Goal: Transaction & Acquisition: Purchase product/service

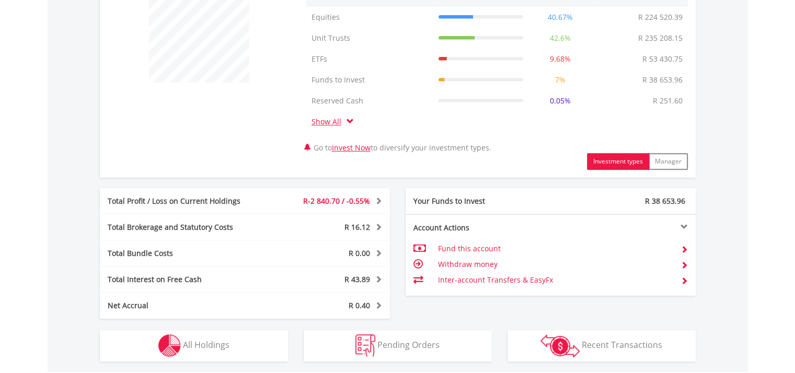
scroll to position [470, 0]
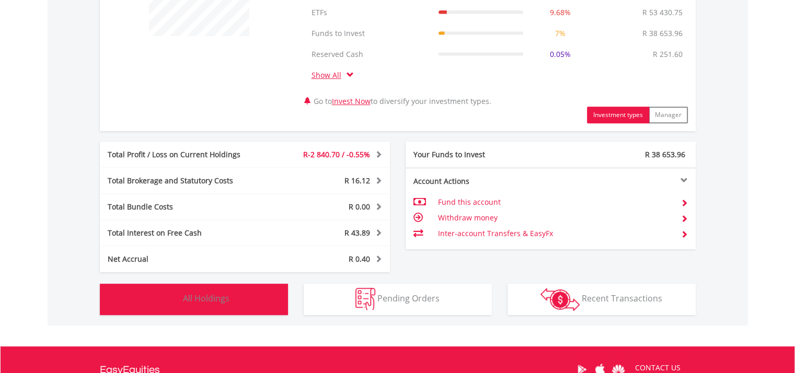
click at [237, 297] on button "Holdings All Holdings" at bounding box center [194, 299] width 188 height 31
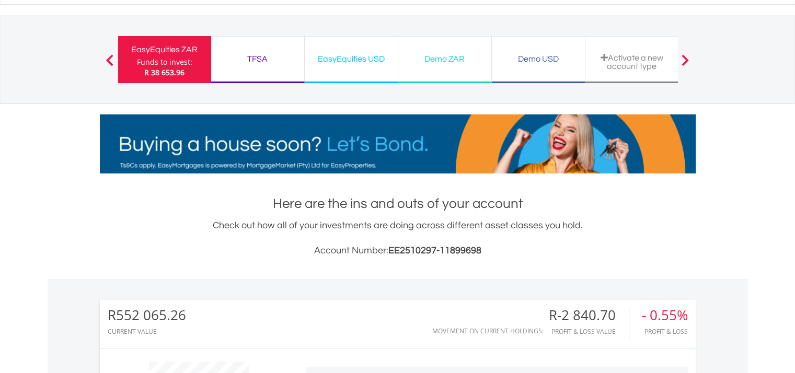
scroll to position [0, 0]
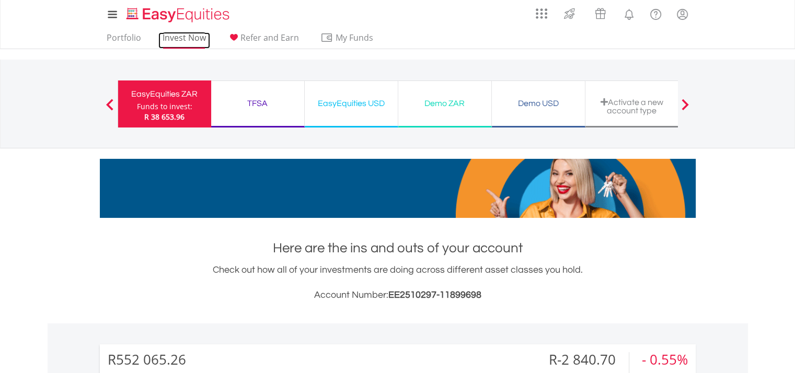
click at [167, 40] on link "Invest Now" at bounding box center [184, 40] width 52 height 16
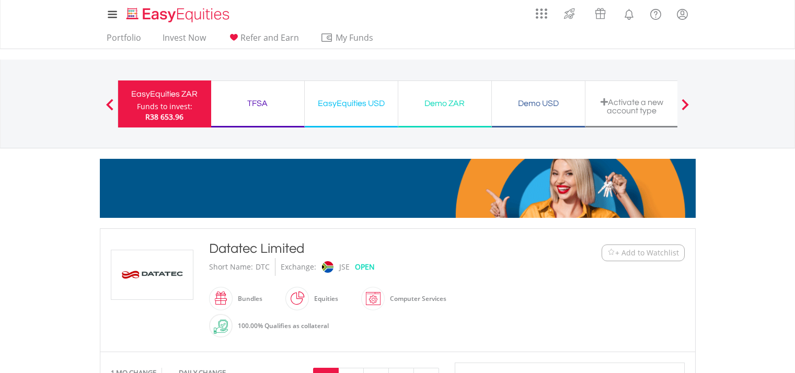
scroll to position [314, 0]
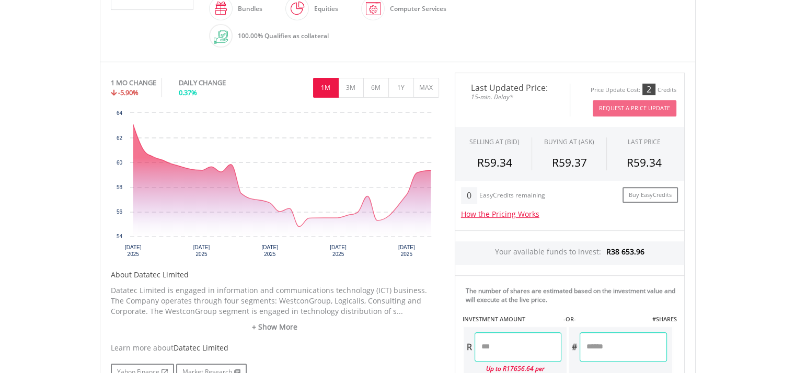
scroll to position [366, 0]
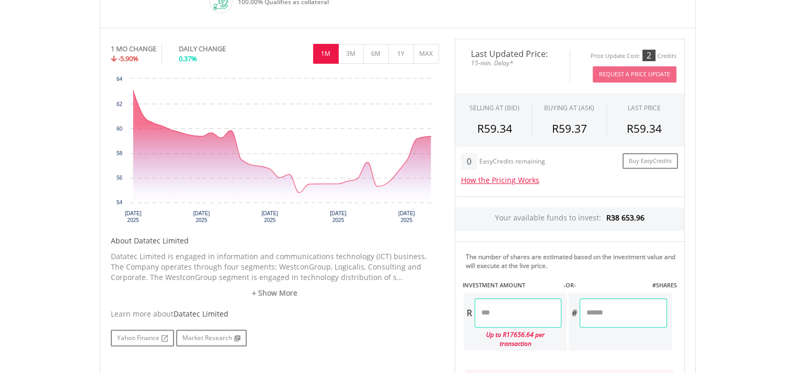
click at [481, 311] on input "number" at bounding box center [518, 312] width 87 height 29
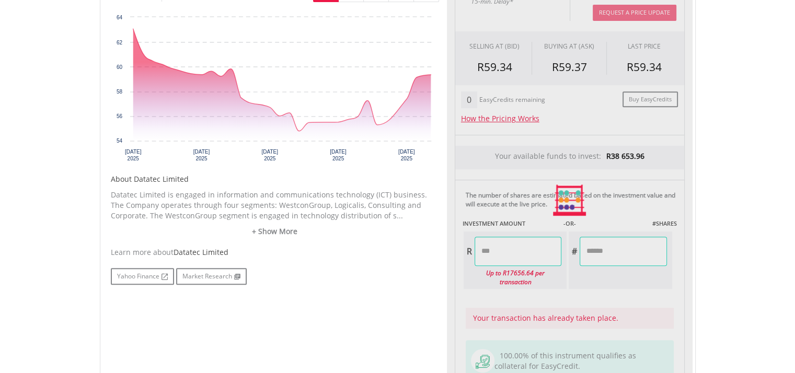
type input "********"
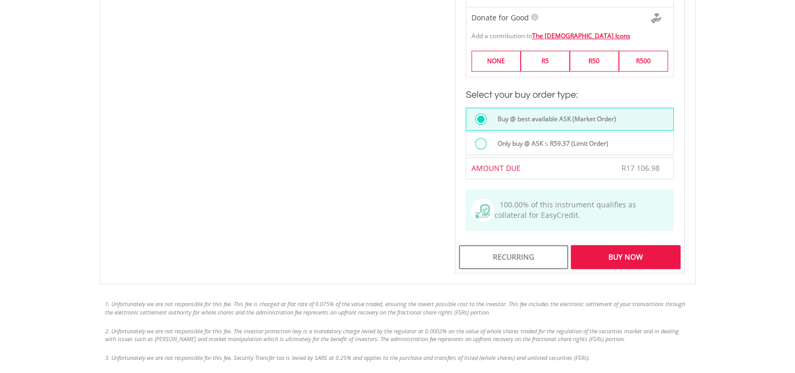
scroll to position [836, 0]
click at [620, 247] on div "Buy Now" at bounding box center [625, 257] width 109 height 24
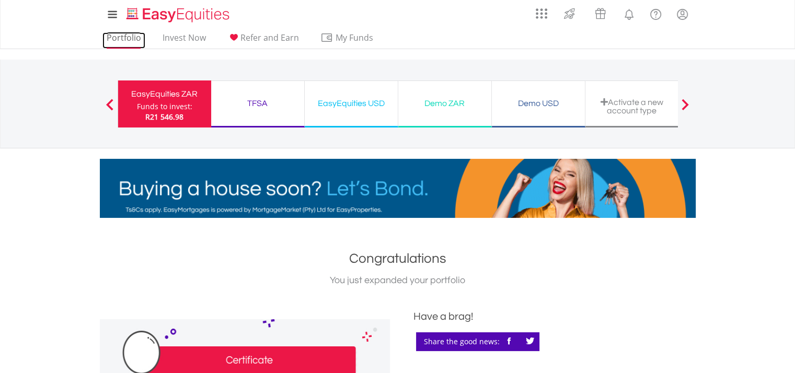
click at [128, 39] on link "Portfolio" at bounding box center [123, 40] width 43 height 16
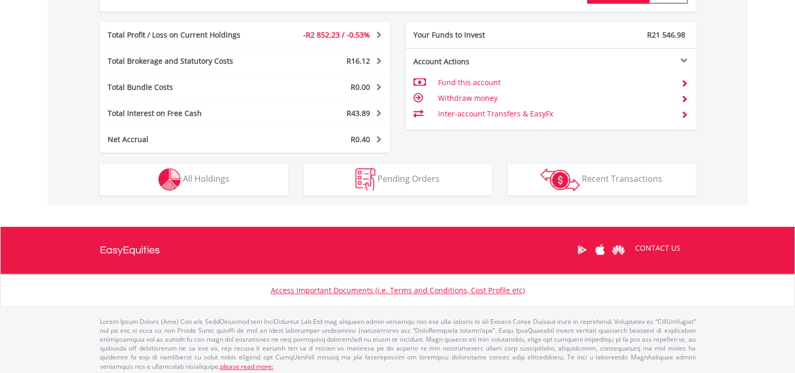
scroll to position [594, 0]
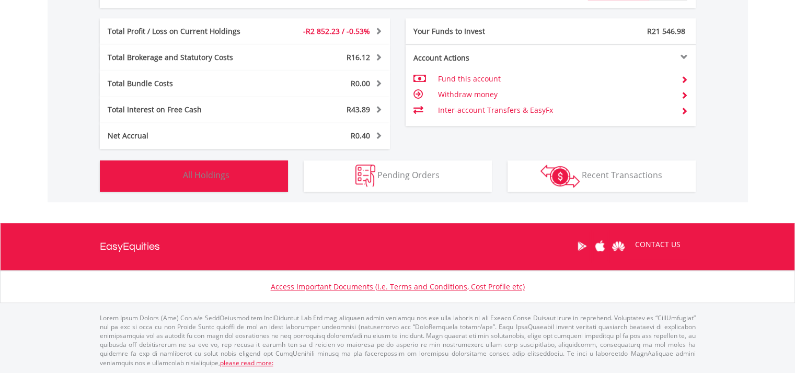
click at [220, 166] on button "Holdings All Holdings" at bounding box center [194, 175] width 188 height 31
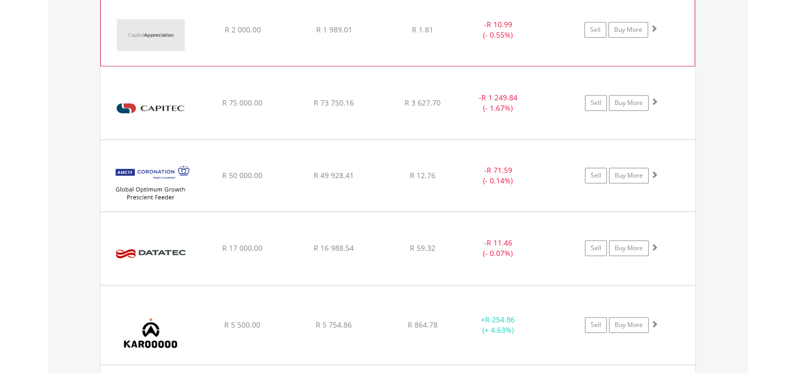
scroll to position [1025, 0]
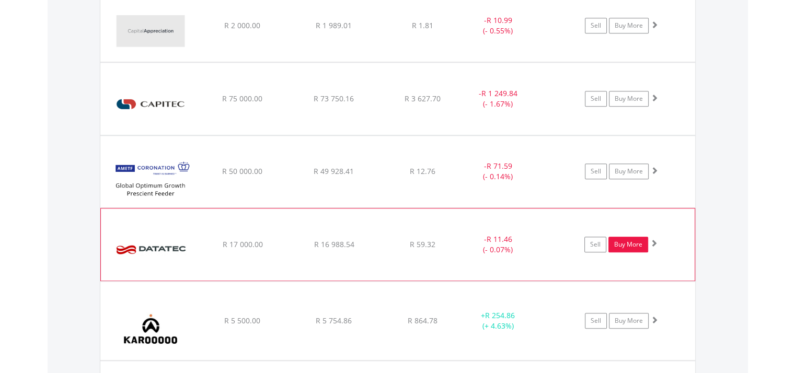
click at [626, 245] on link "Buy More" at bounding box center [628, 245] width 40 height 16
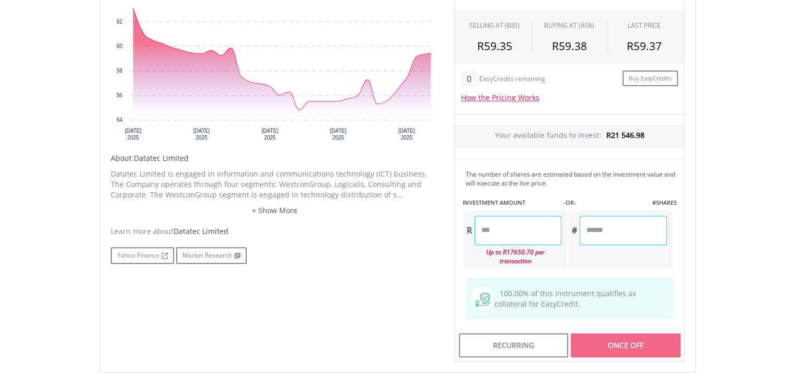
scroll to position [418, 0]
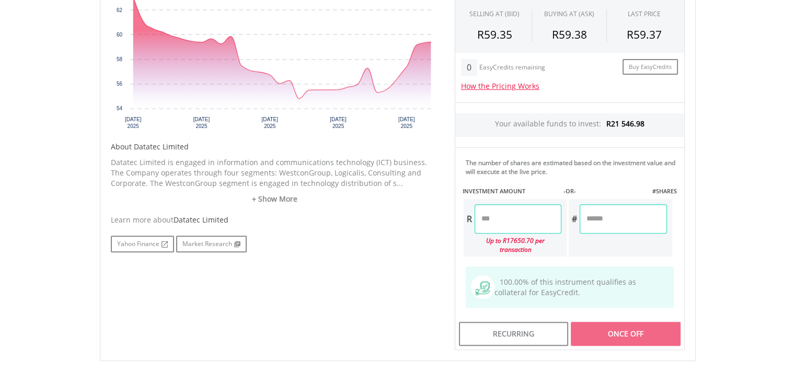
click at [503, 214] on input "number" at bounding box center [518, 218] width 87 height 29
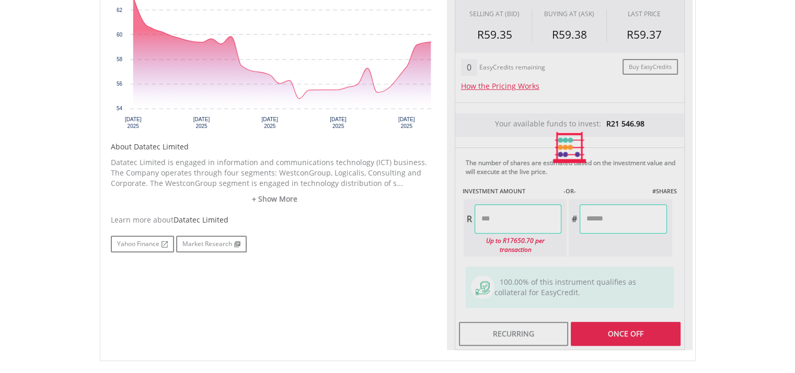
click at [604, 329] on div "Last Updated Price: 15-min. Delay* Price Update Cost: 2 Credits Request A Price…" at bounding box center [570, 148] width 246 height 406
type input "********"
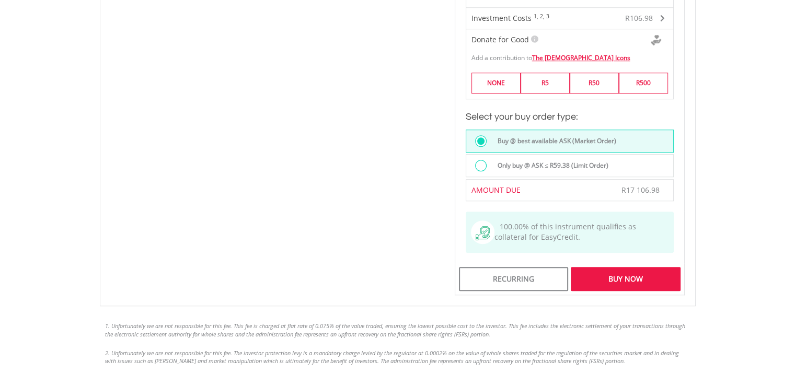
scroll to position [732, 0]
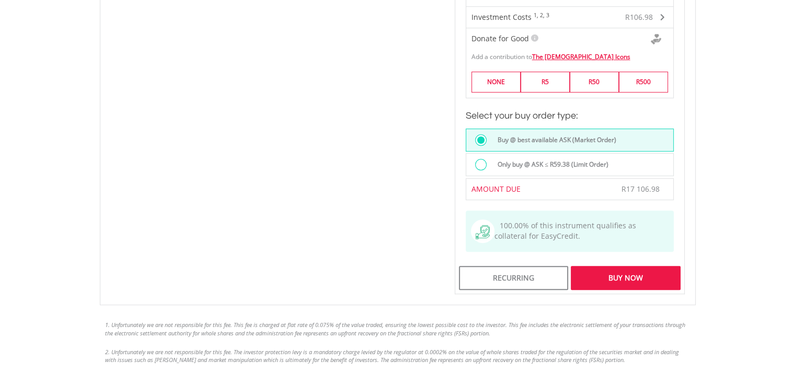
click at [610, 266] on div "Buy Now" at bounding box center [625, 278] width 109 height 24
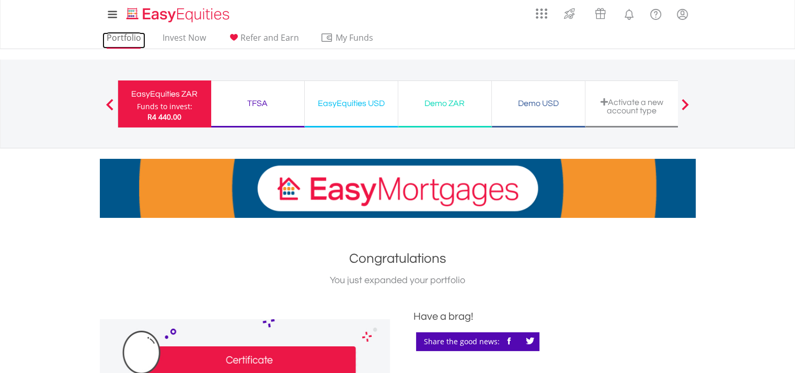
click at [115, 36] on link "Portfolio" at bounding box center [123, 40] width 43 height 16
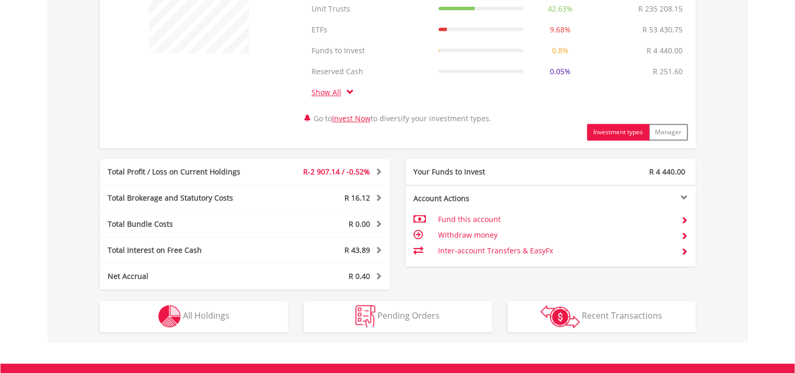
scroll to position [523, 0]
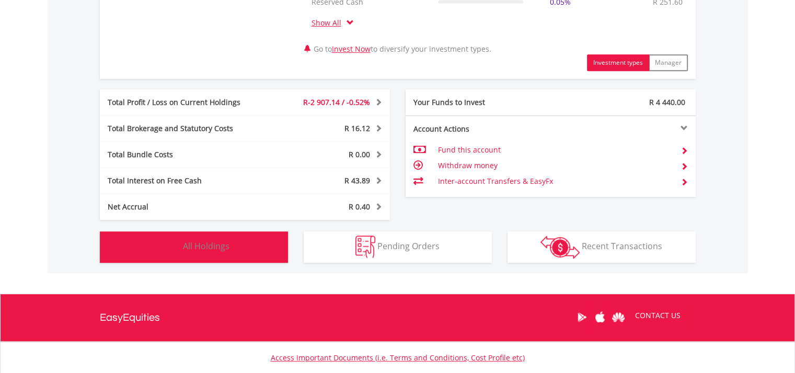
click at [224, 249] on span "All Holdings" at bounding box center [206, 246] width 47 height 12
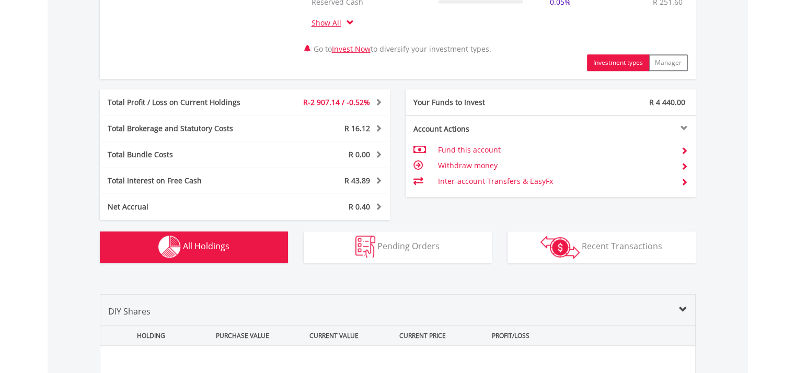
scroll to position [816, 0]
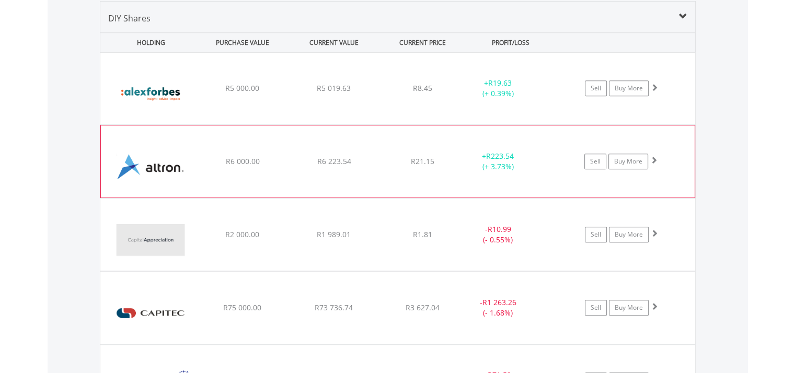
click at [162, 164] on img at bounding box center [151, 167] width 90 height 56
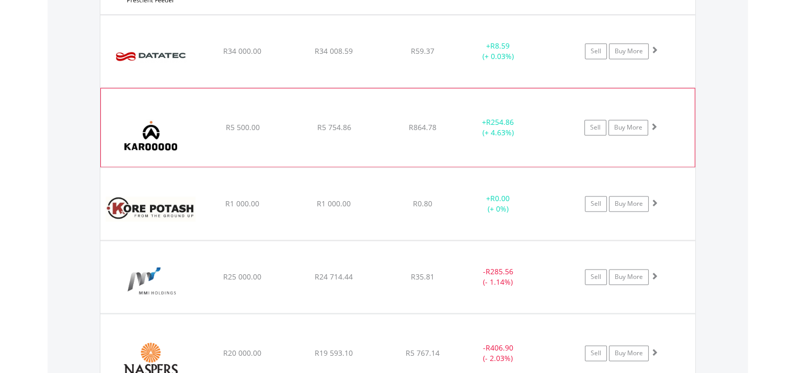
scroll to position [1443, 0]
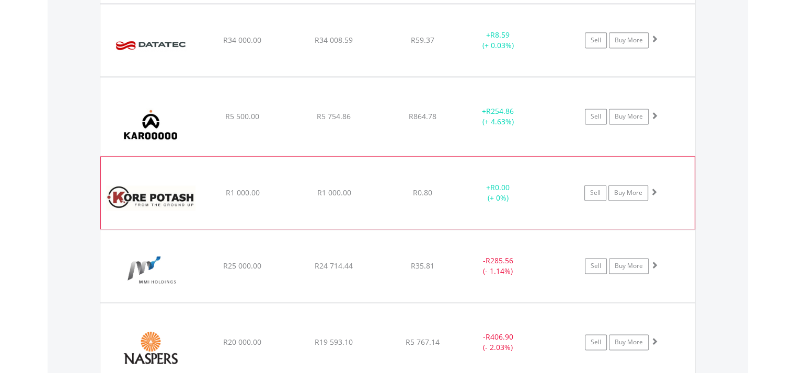
click at [169, 189] on img at bounding box center [151, 198] width 90 height 56
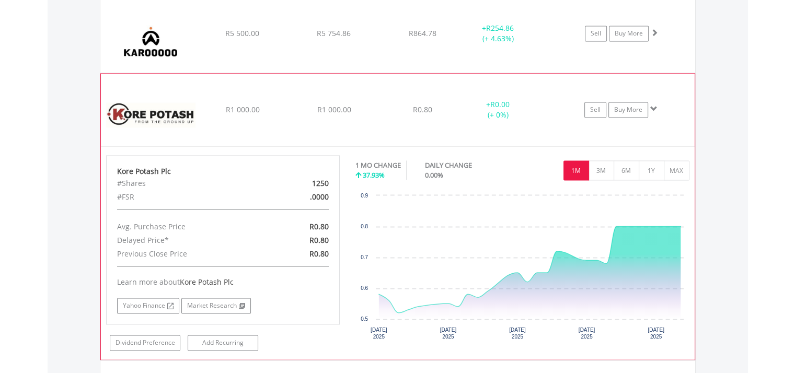
scroll to position [1548, 0]
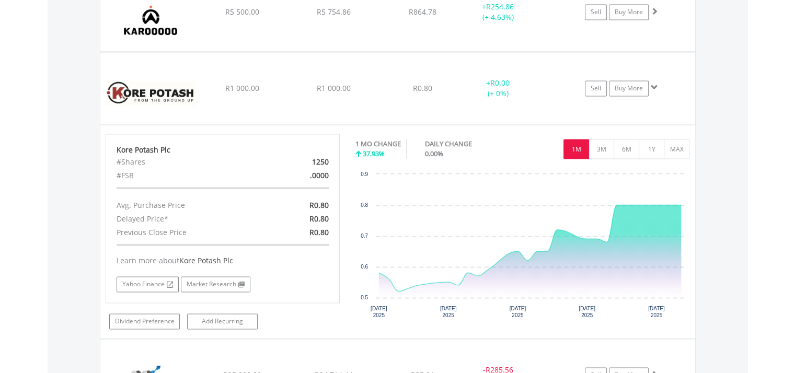
click at [709, 302] on div "Value View Share View DIY Shares HOLDING PURCHASE VALUE CURRENT VALUE CURRENT P…" at bounding box center [398, 363] width 700 height 2230
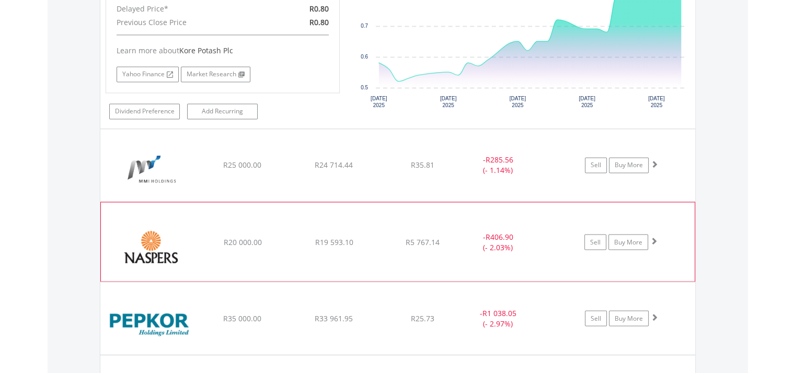
scroll to position [1809, 0]
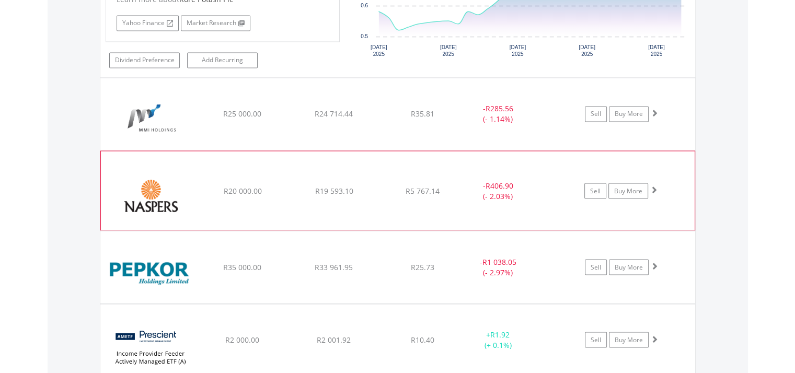
click at [154, 182] on img at bounding box center [151, 195] width 90 height 63
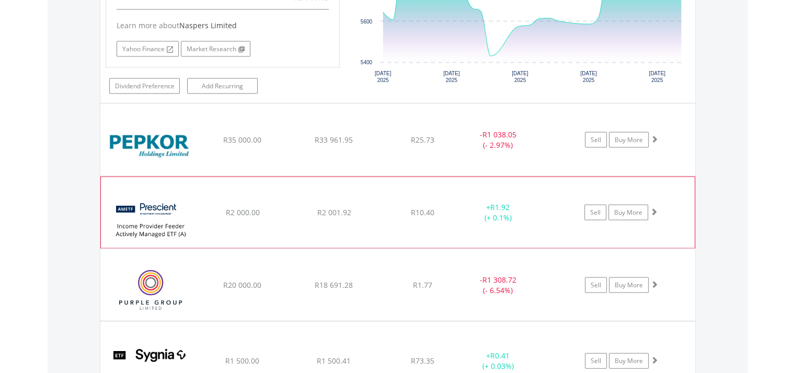
scroll to position [2175, 0]
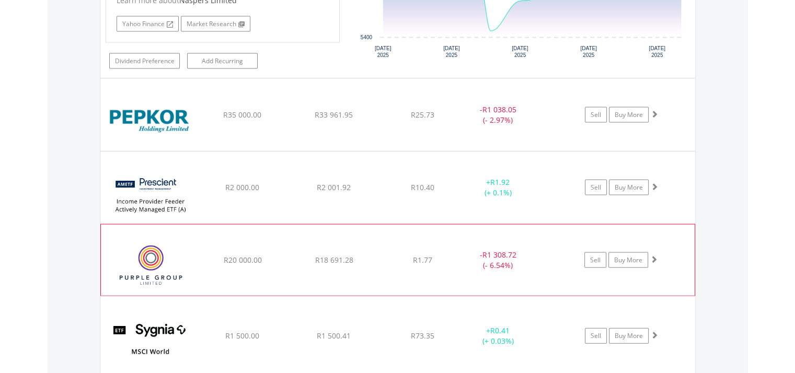
click at [157, 245] on img at bounding box center [151, 265] width 90 height 55
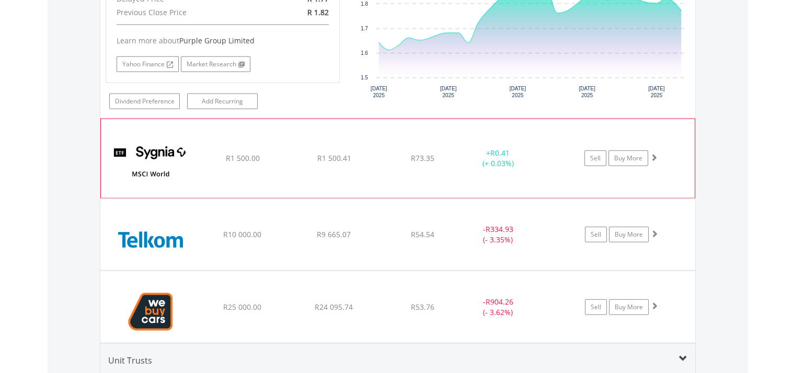
scroll to position [2593, 0]
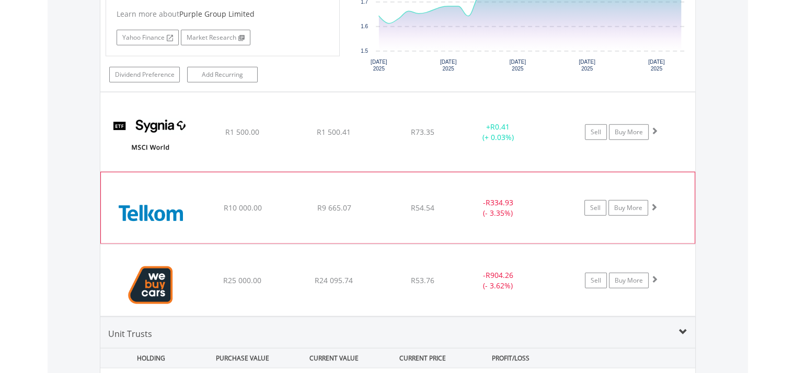
click at [158, 217] on img at bounding box center [151, 213] width 90 height 55
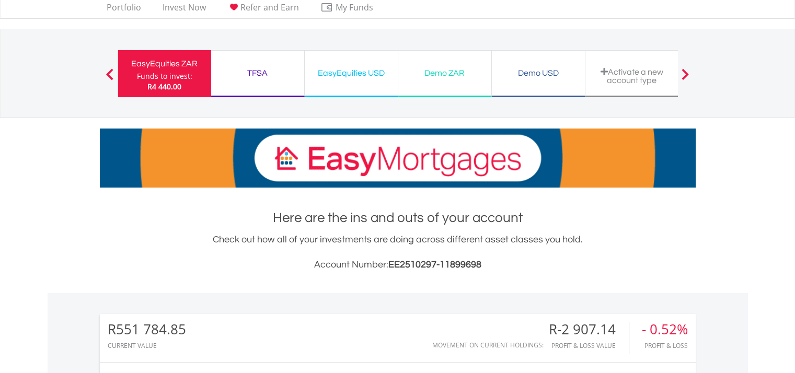
scroll to position [0, 0]
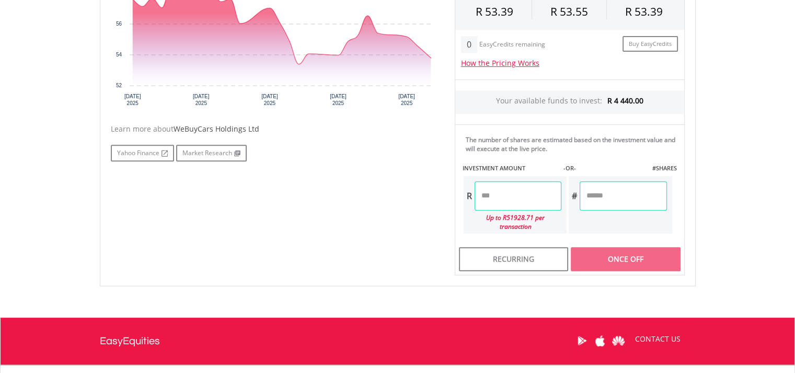
scroll to position [418, 0]
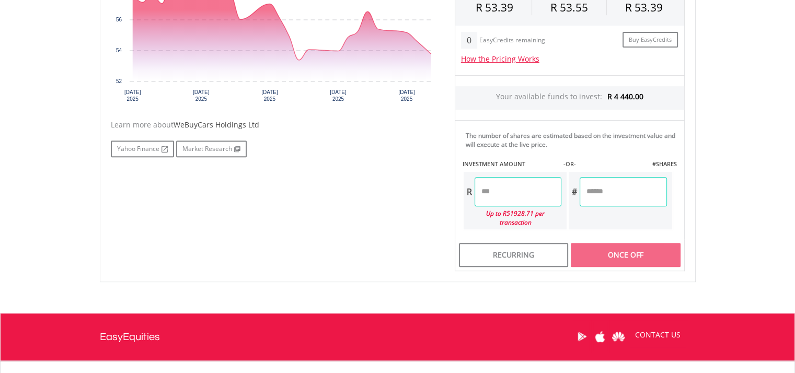
click at [500, 192] on input "number" at bounding box center [518, 191] width 87 height 29
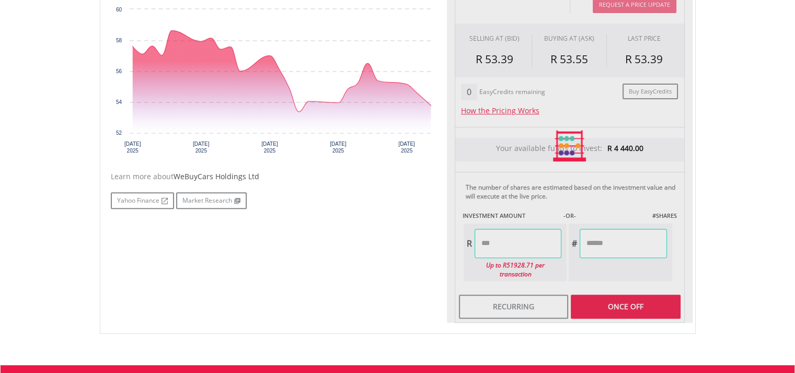
scroll to position [366, 0]
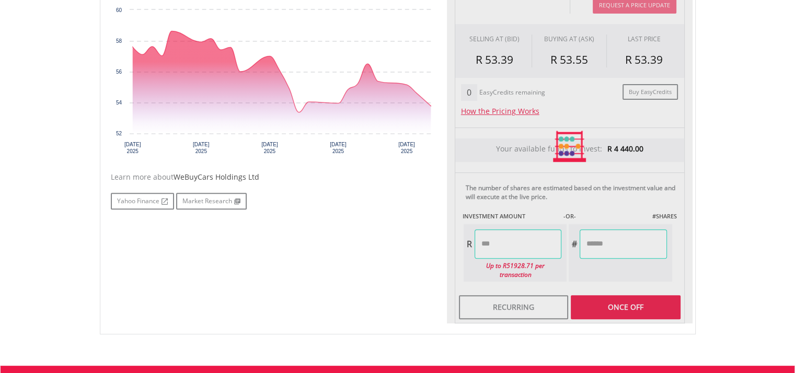
type input "*******"
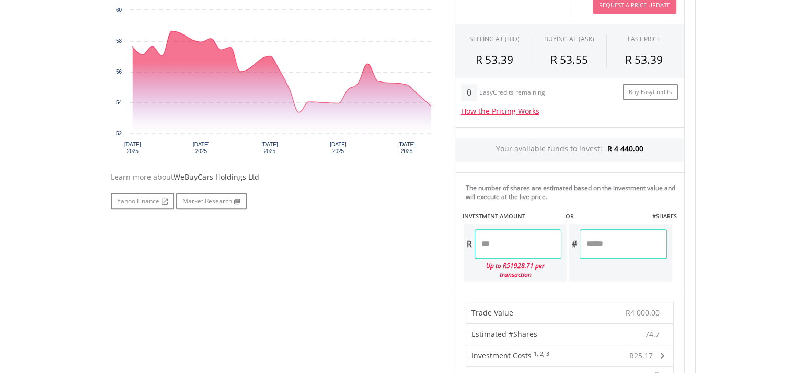
click at [596, 303] on div "R4 000.00" at bounding box center [625, 313] width 78 height 21
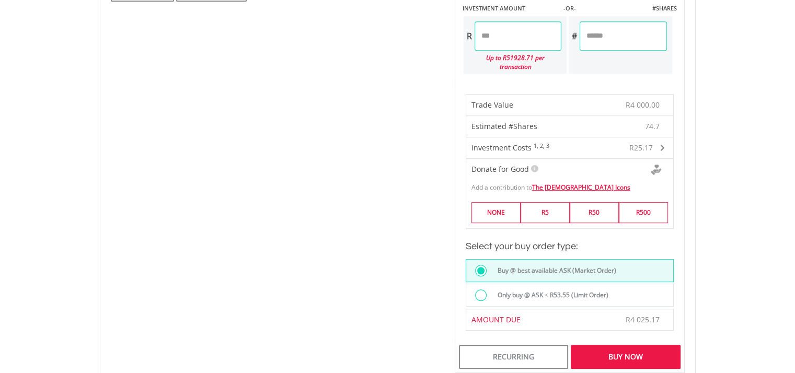
scroll to position [575, 0]
click at [592, 344] on div "Buy Now" at bounding box center [625, 356] width 109 height 24
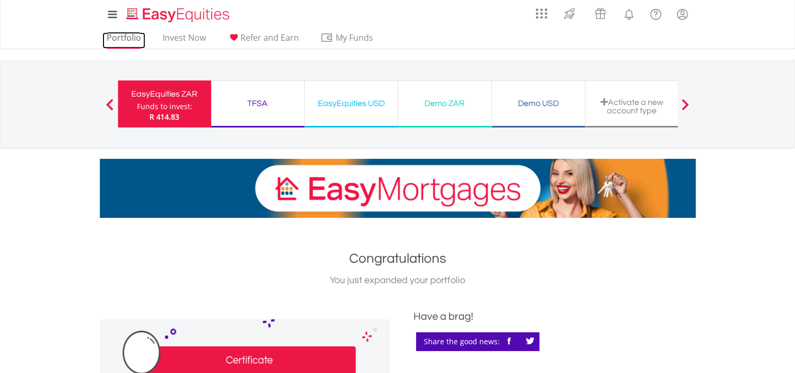
click at [133, 42] on link "Portfolio" at bounding box center [123, 40] width 43 height 16
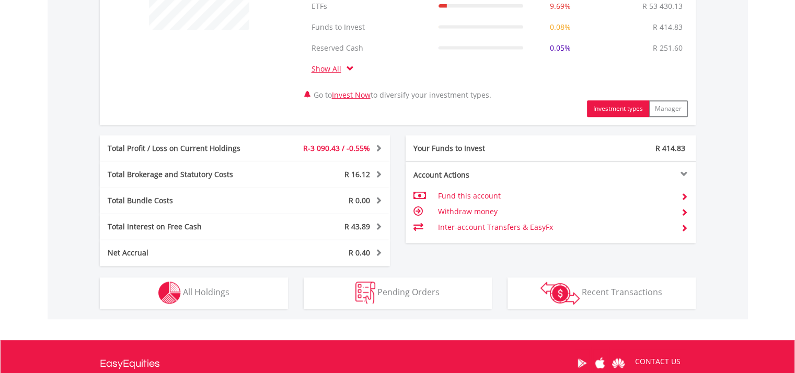
scroll to position [500, 0]
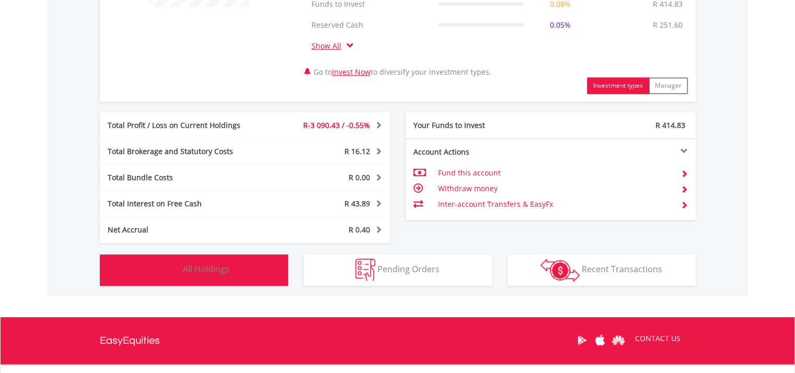
click at [204, 269] on span "All Holdings" at bounding box center [206, 269] width 47 height 12
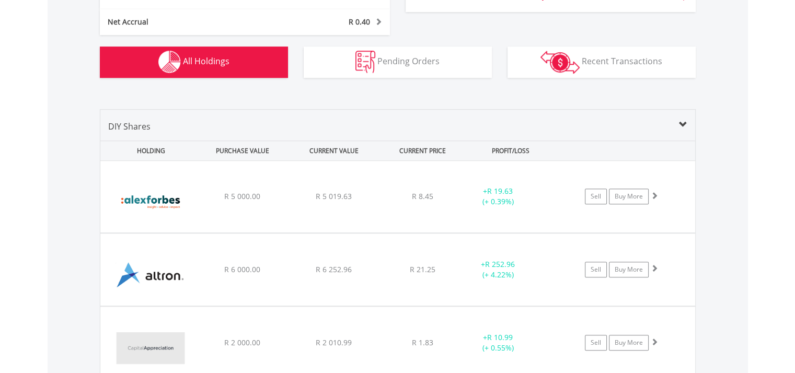
scroll to position [684, 0]
